Goal: Check status: Check status

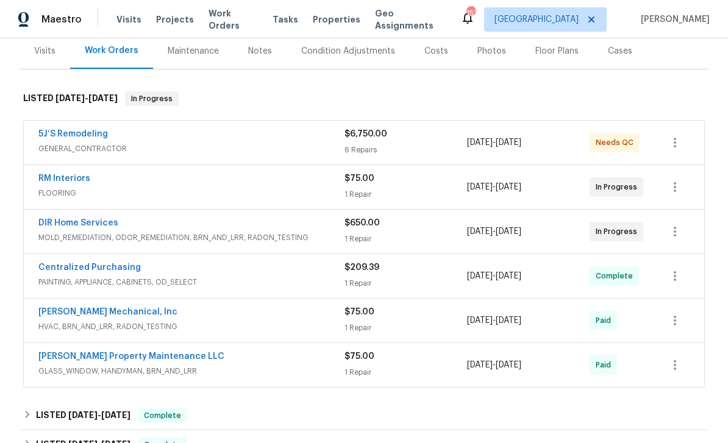
scroll to position [145, 0]
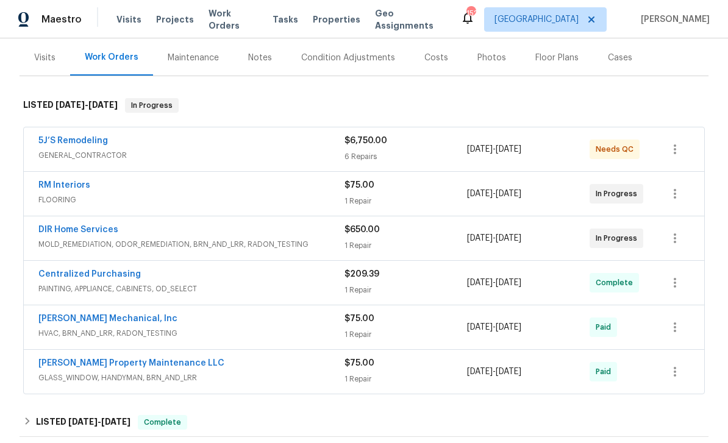
click at [69, 138] on link "5J’S Remodeling" at bounding box center [72, 140] width 69 height 9
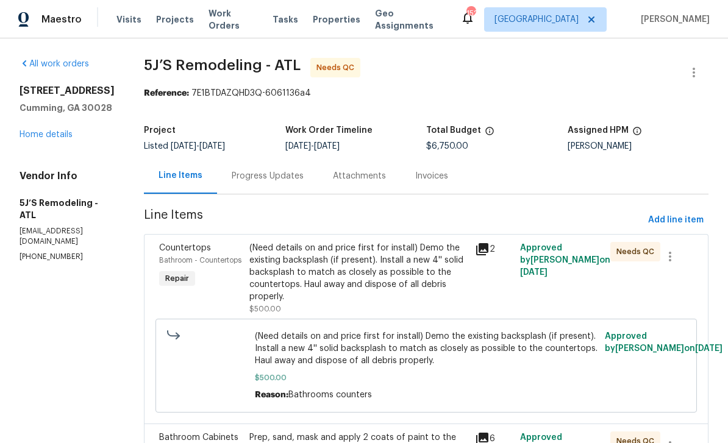
click at [258, 182] on div "Progress Updates" at bounding box center [268, 176] width 72 height 12
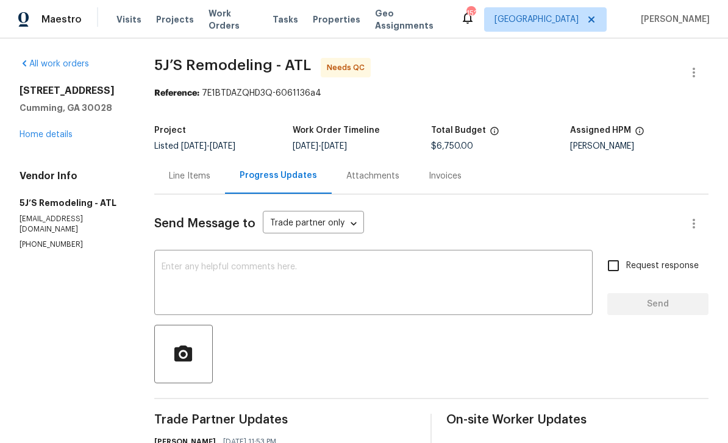
click at [41, 133] on link "Home details" at bounding box center [45, 134] width 53 height 9
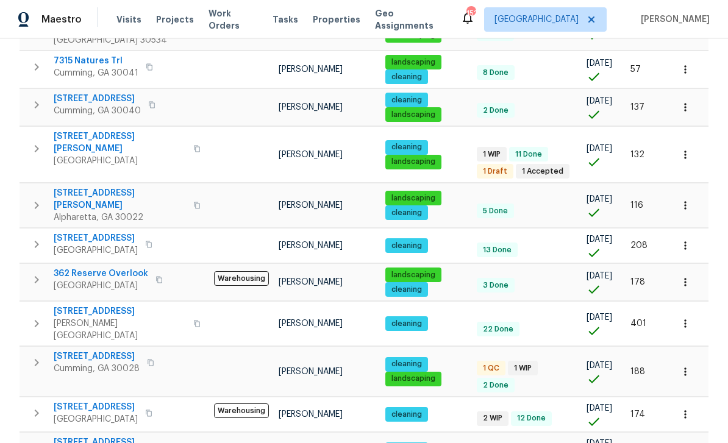
scroll to position [770, 0]
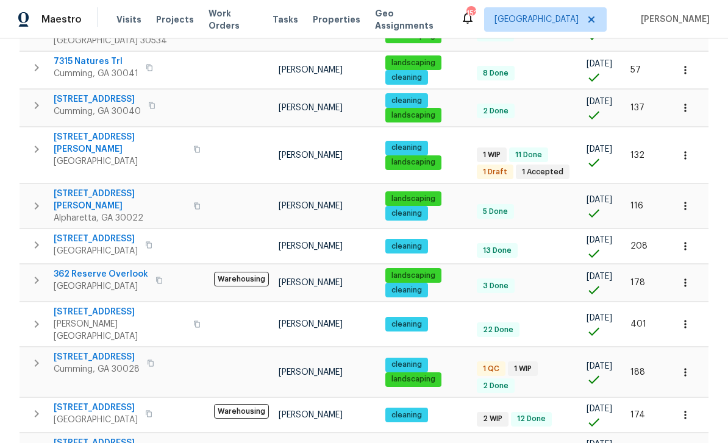
click at [96, 351] on span "[STREET_ADDRESS]" at bounding box center [97, 357] width 86 height 12
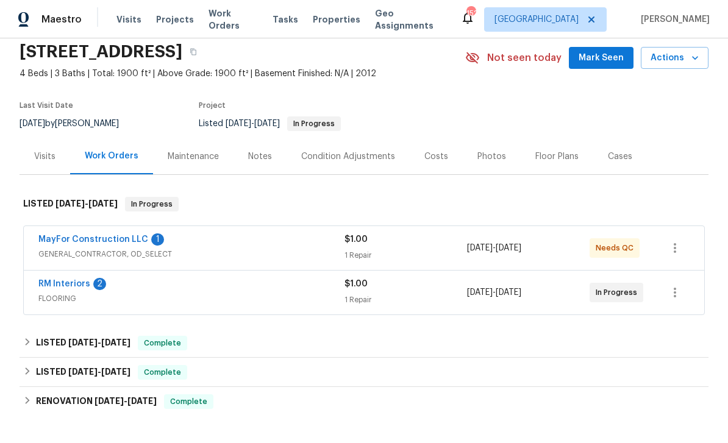
scroll to position [51, 0]
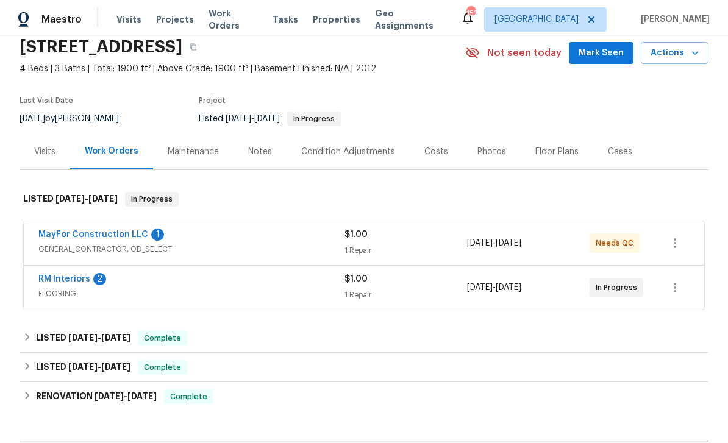
click at [72, 234] on link "MayFor Construction LLC" at bounding box center [93, 234] width 110 height 9
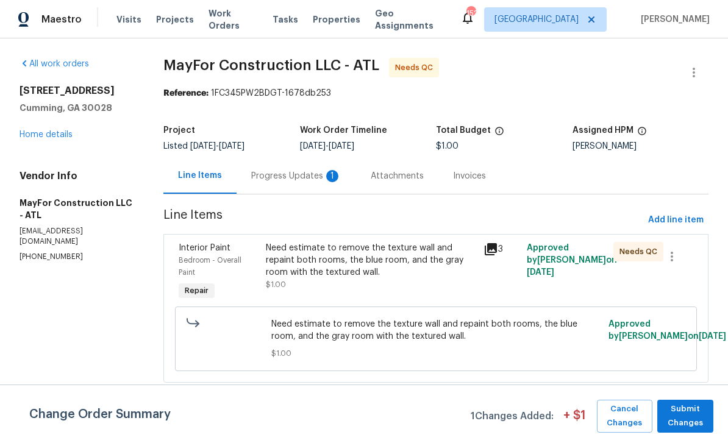
click at [283, 175] on div "Progress Updates 1" at bounding box center [296, 176] width 90 height 12
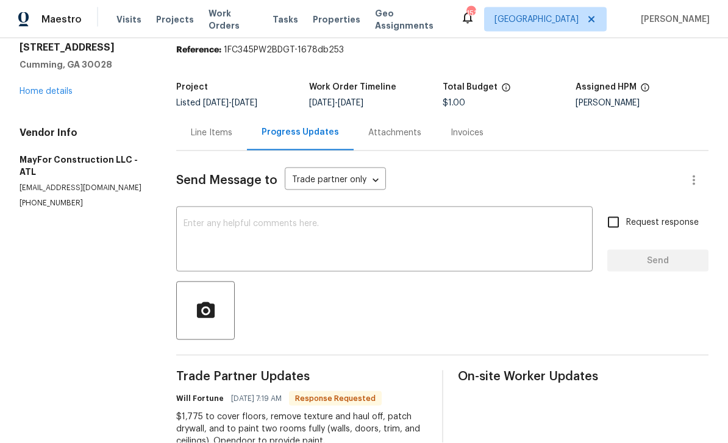
scroll to position [39, 0]
click at [37, 87] on link "Home details" at bounding box center [45, 91] width 53 height 9
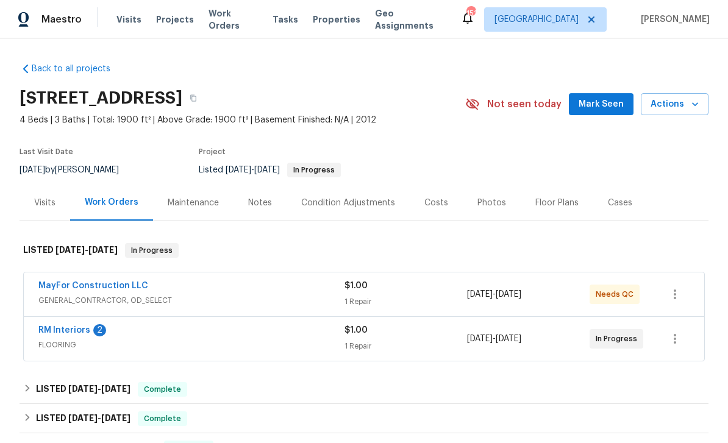
click at [65, 326] on link "RM Interiors" at bounding box center [64, 330] width 52 height 9
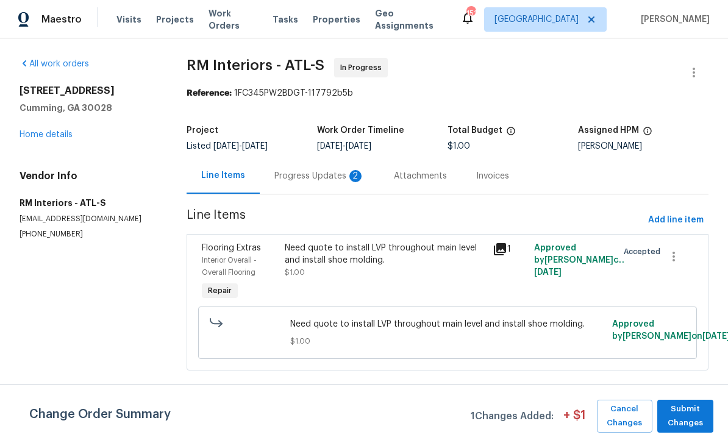
click at [294, 175] on div "Progress Updates 2" at bounding box center [319, 176] width 90 height 12
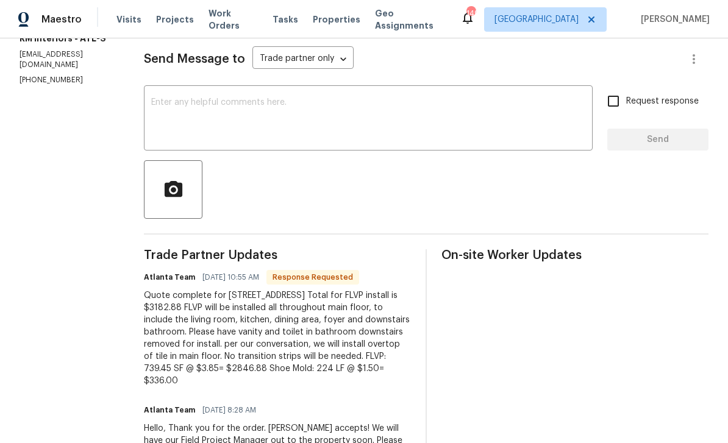
scroll to position [164, 0]
copy div "Quote complete for [STREET_ADDRESS] Total for FLVP install is $3182.88 FLVP wil…"
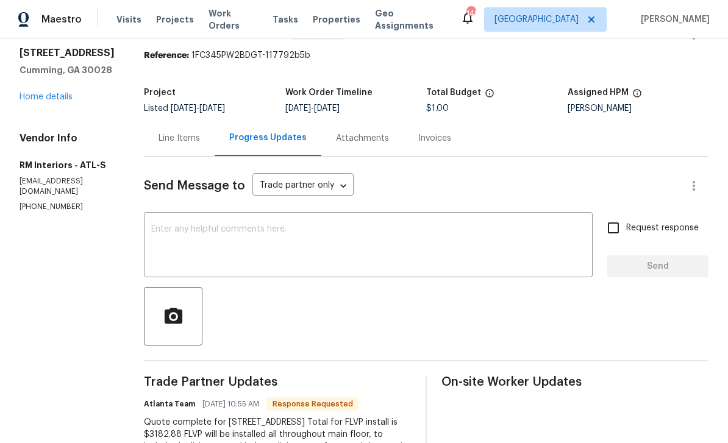
scroll to position [37, 0]
click at [44, 102] on link "Home details" at bounding box center [45, 97] width 53 height 9
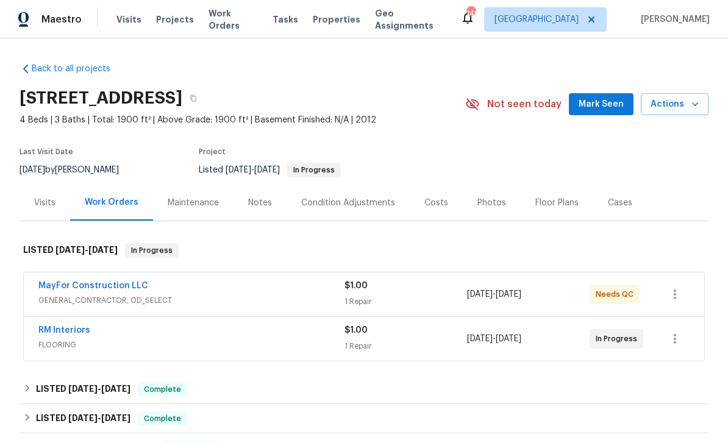
click at [65, 285] on link "MayFor Construction LLC" at bounding box center [93, 286] width 110 height 9
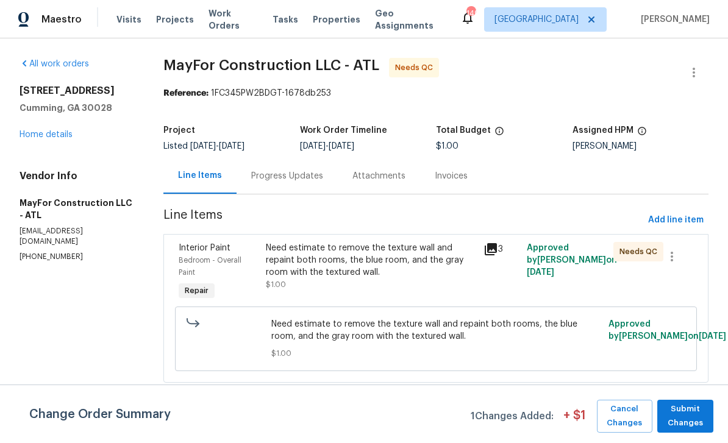
click at [269, 169] on div "Progress Updates" at bounding box center [286, 176] width 101 height 36
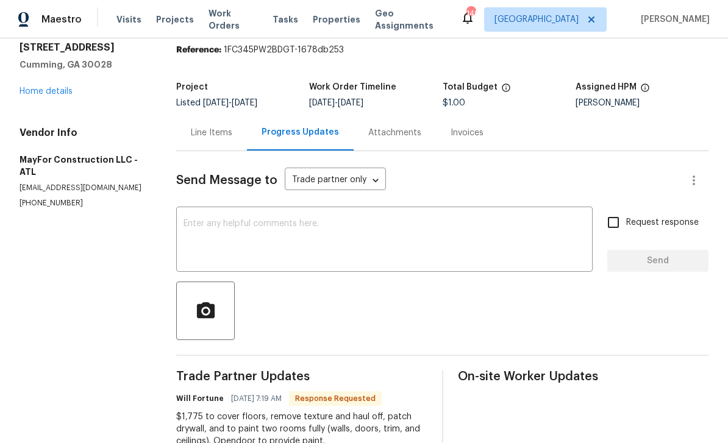
scroll to position [39, 0]
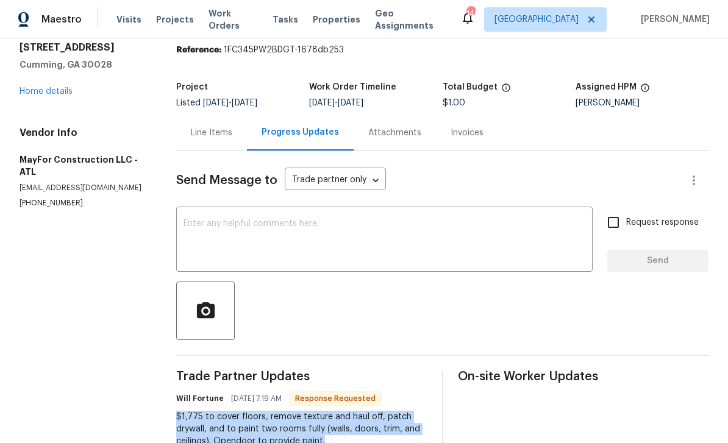
copy div "$1,775 to cover floors, remove texture and haul off, patch drywall, and to pain…"
click at [36, 87] on link "Home details" at bounding box center [45, 91] width 53 height 9
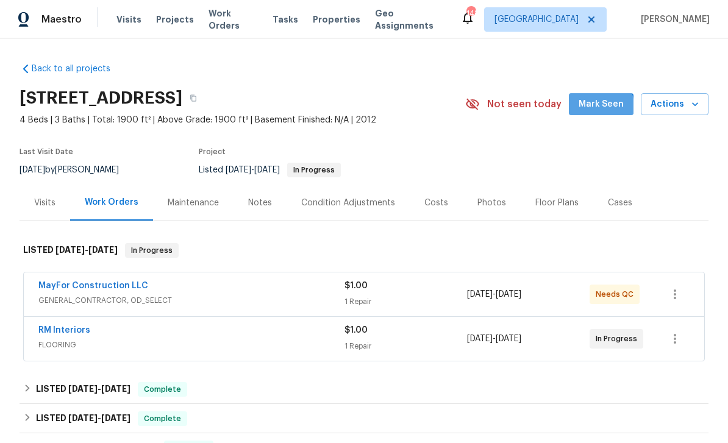
click at [599, 107] on span "Mark Seen" at bounding box center [600, 104] width 45 height 15
